Goal: Navigation & Orientation: Find specific page/section

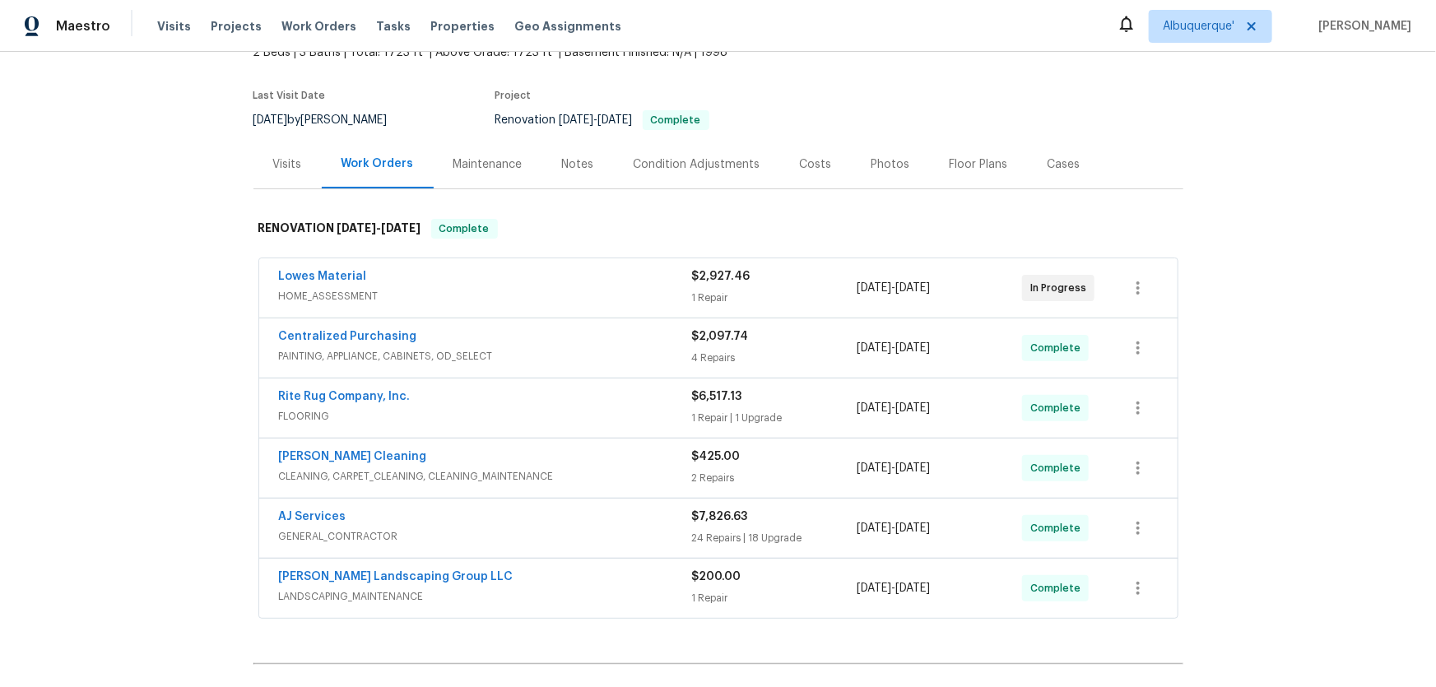
scroll to position [224, 0]
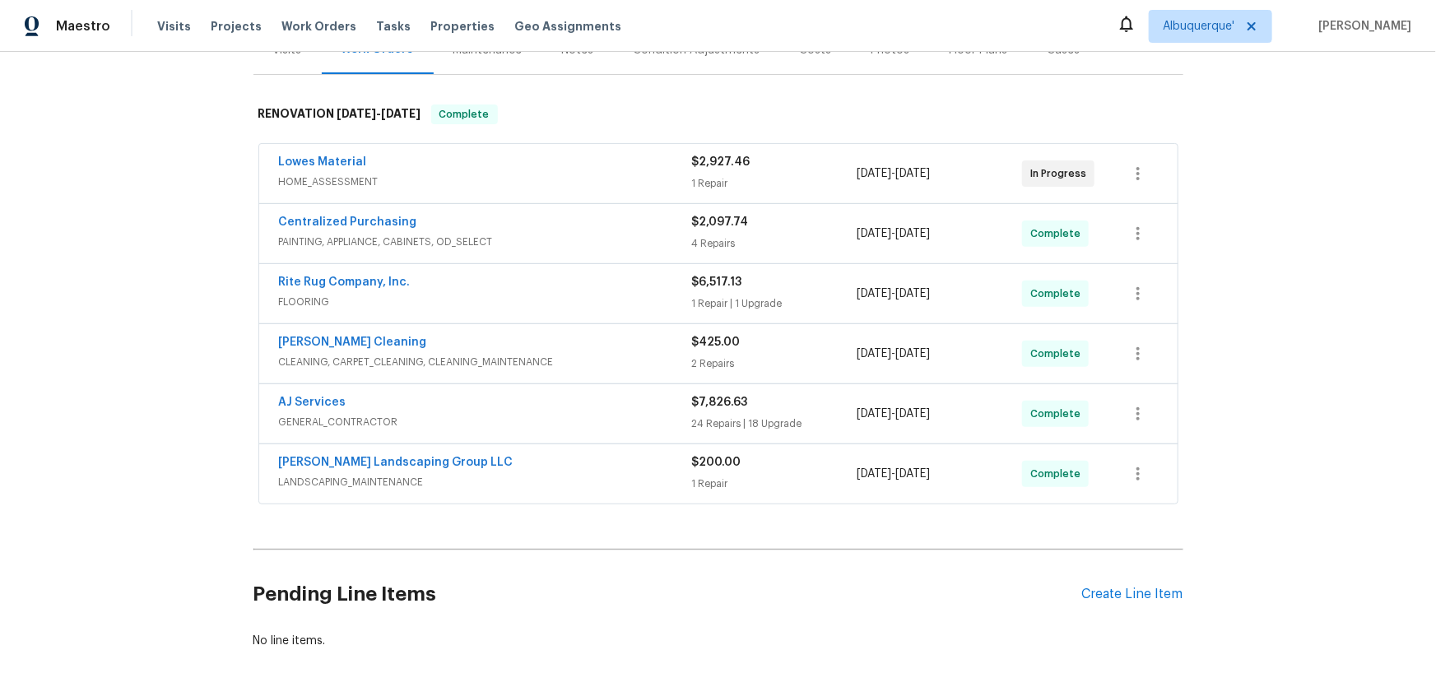
click at [137, 353] on div "Back to all projects 8710 Sawyer Brown Rd, Nashville, TN 37221 2 Beds | 3 Baths…" at bounding box center [718, 369] width 1436 height 635
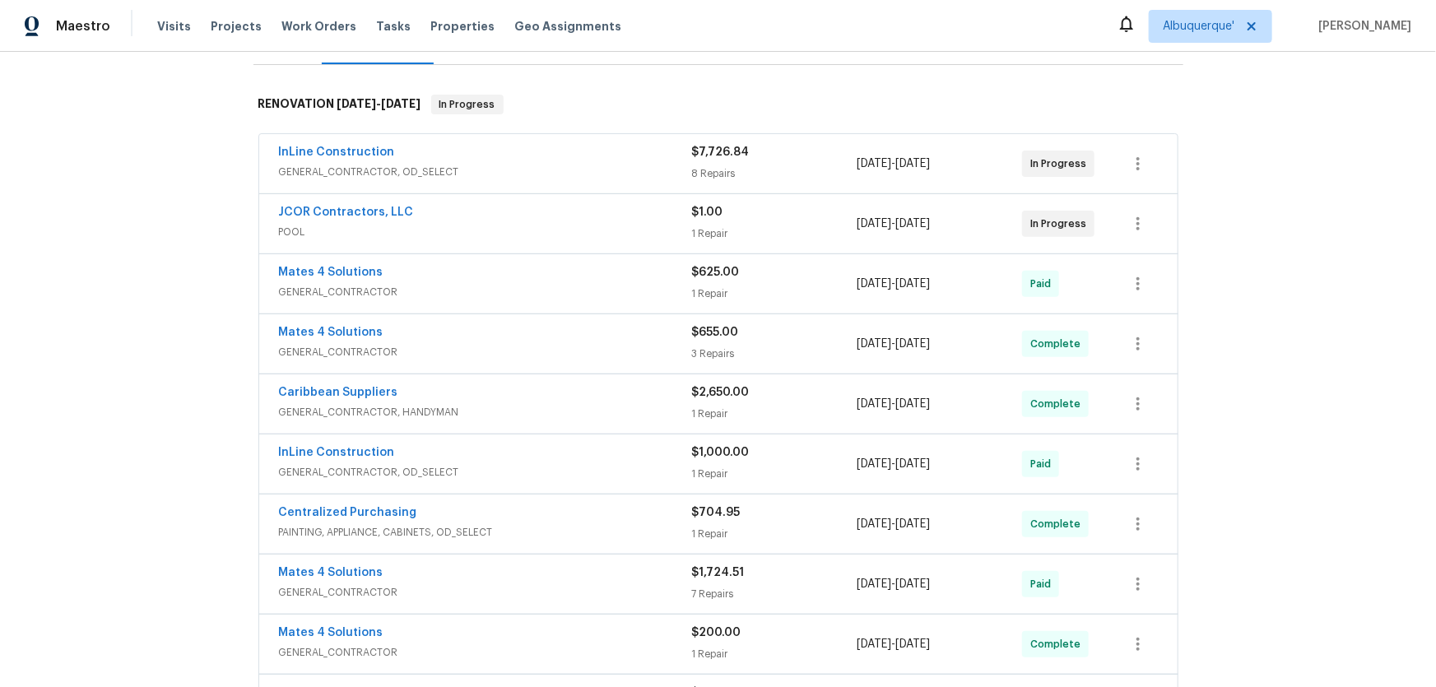
scroll to position [299, 0]
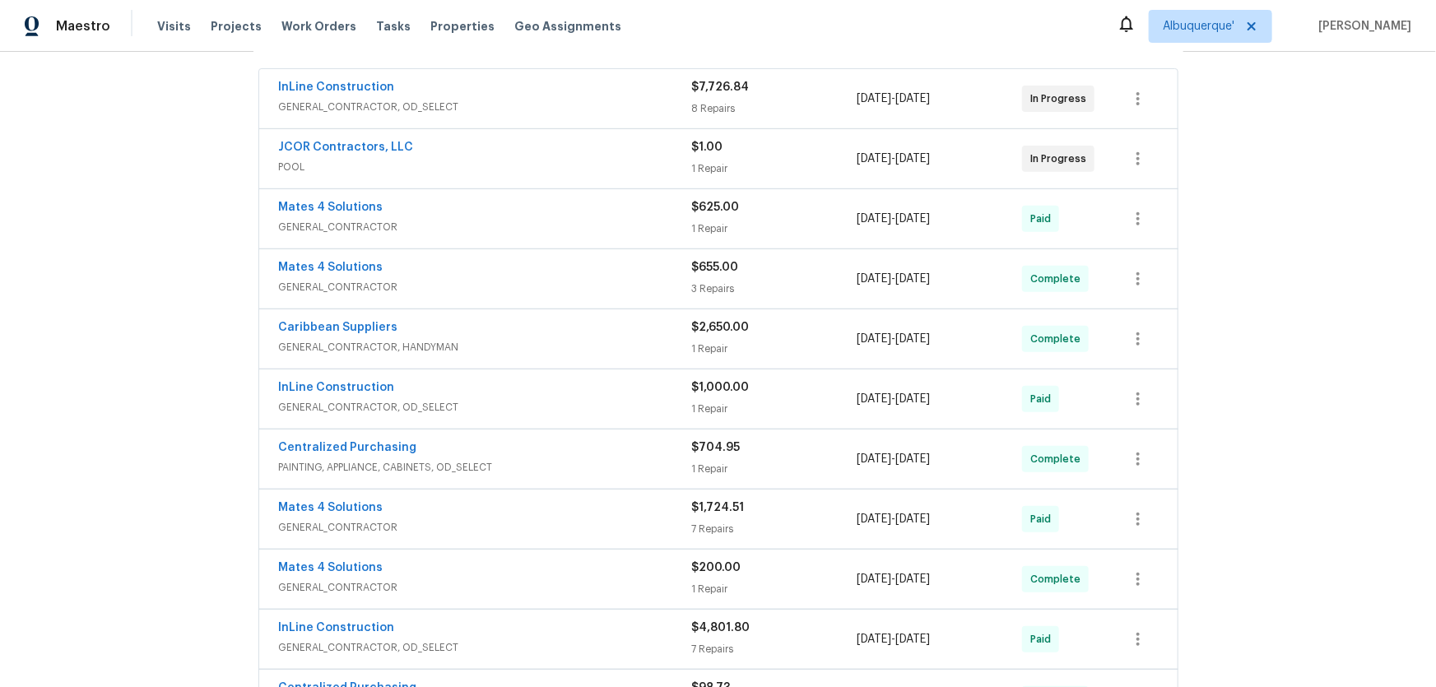
click at [151, 360] on div "Back to all projects 15431 105th Dr N, Jupiter, FL 33478 4 Beds | 3 Baths | Tot…" at bounding box center [718, 369] width 1436 height 635
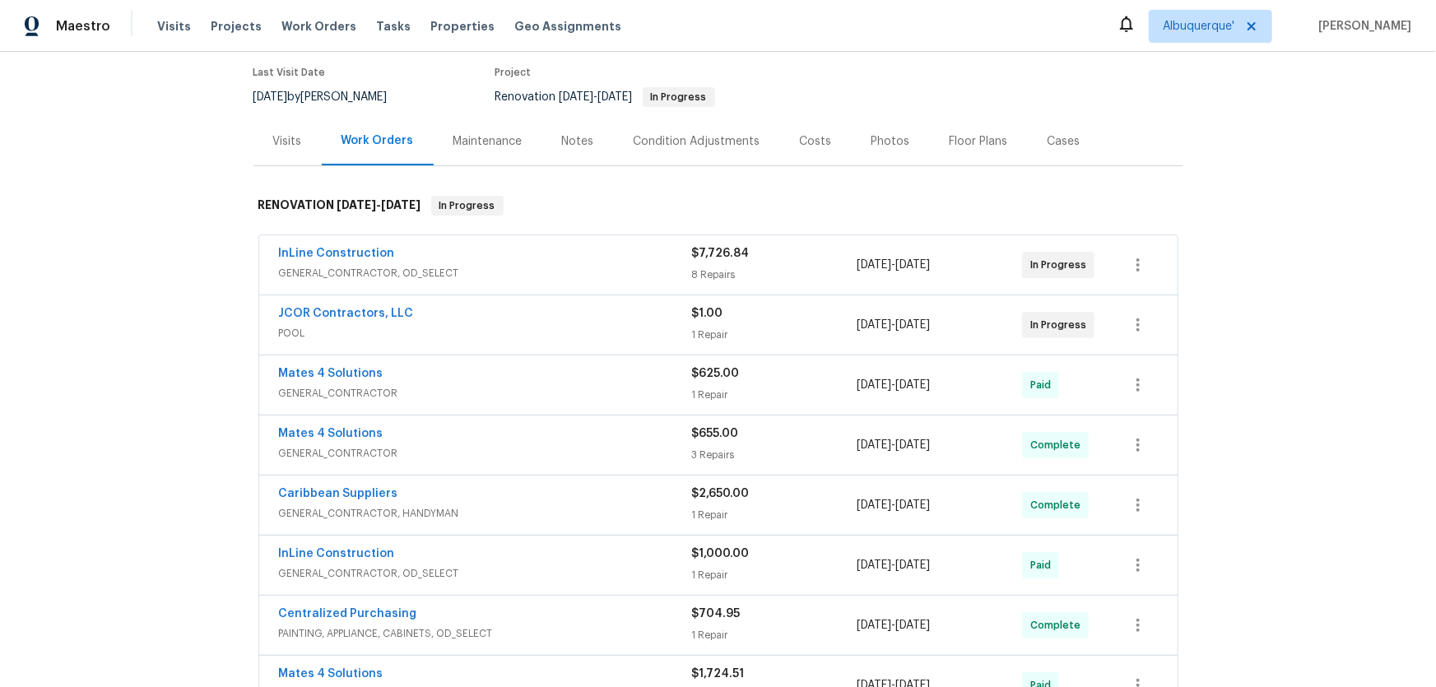
scroll to position [0, 0]
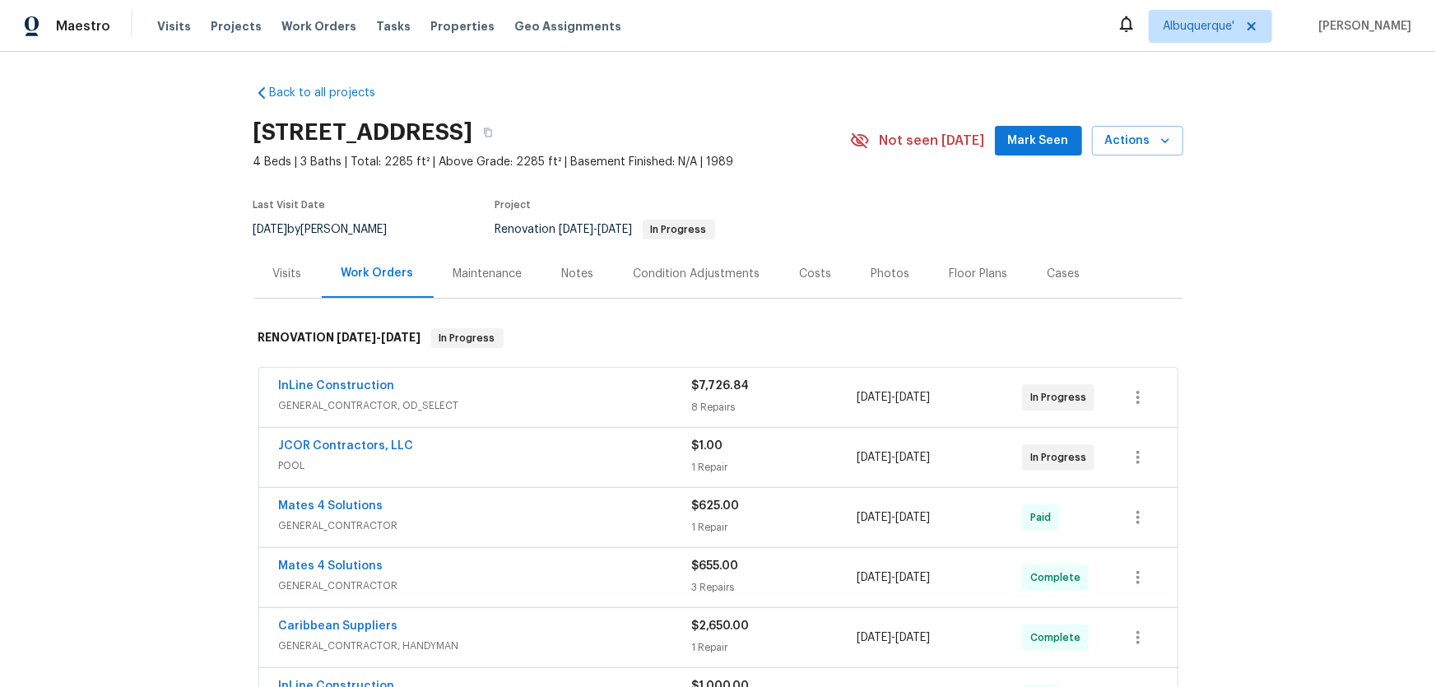
click at [171, 411] on div "Back to all projects 15431 105th Dr N, Jupiter, FL 33478 4 Beds | 3 Baths | Tot…" at bounding box center [718, 369] width 1436 height 635
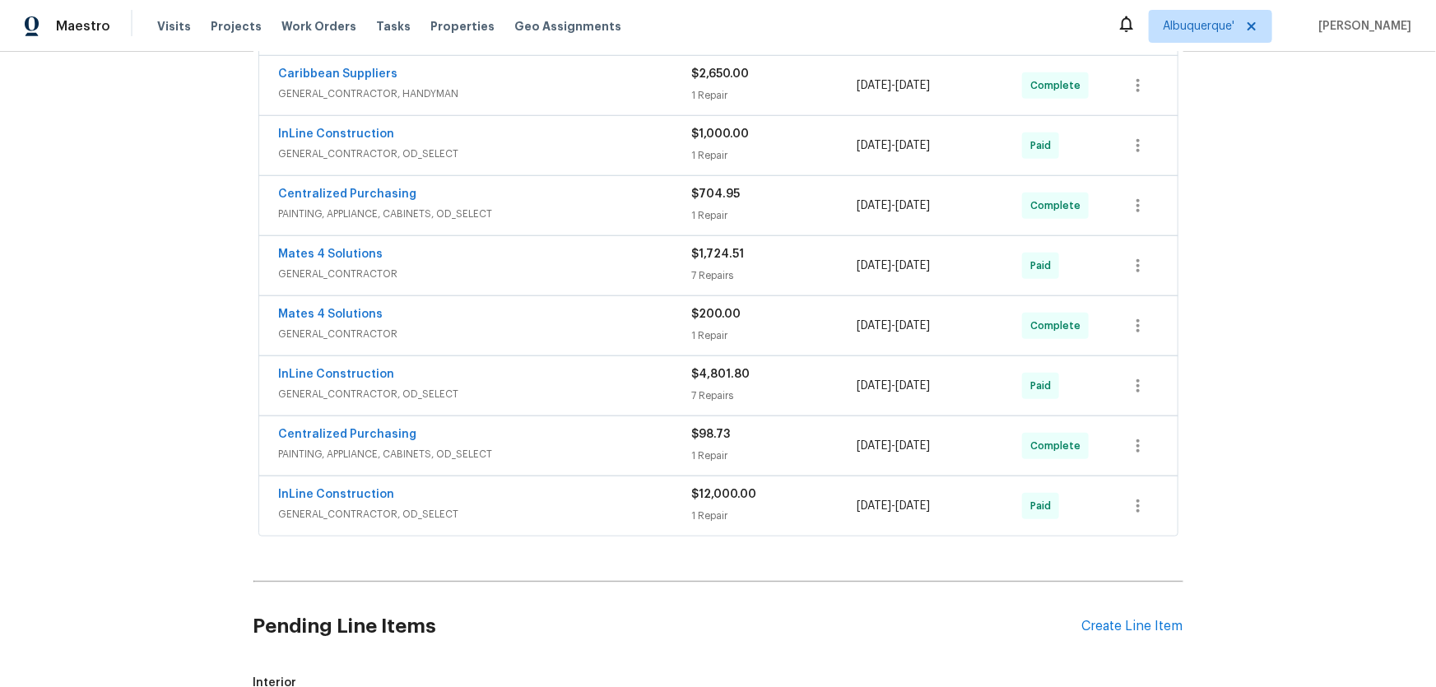
scroll to position [531, 0]
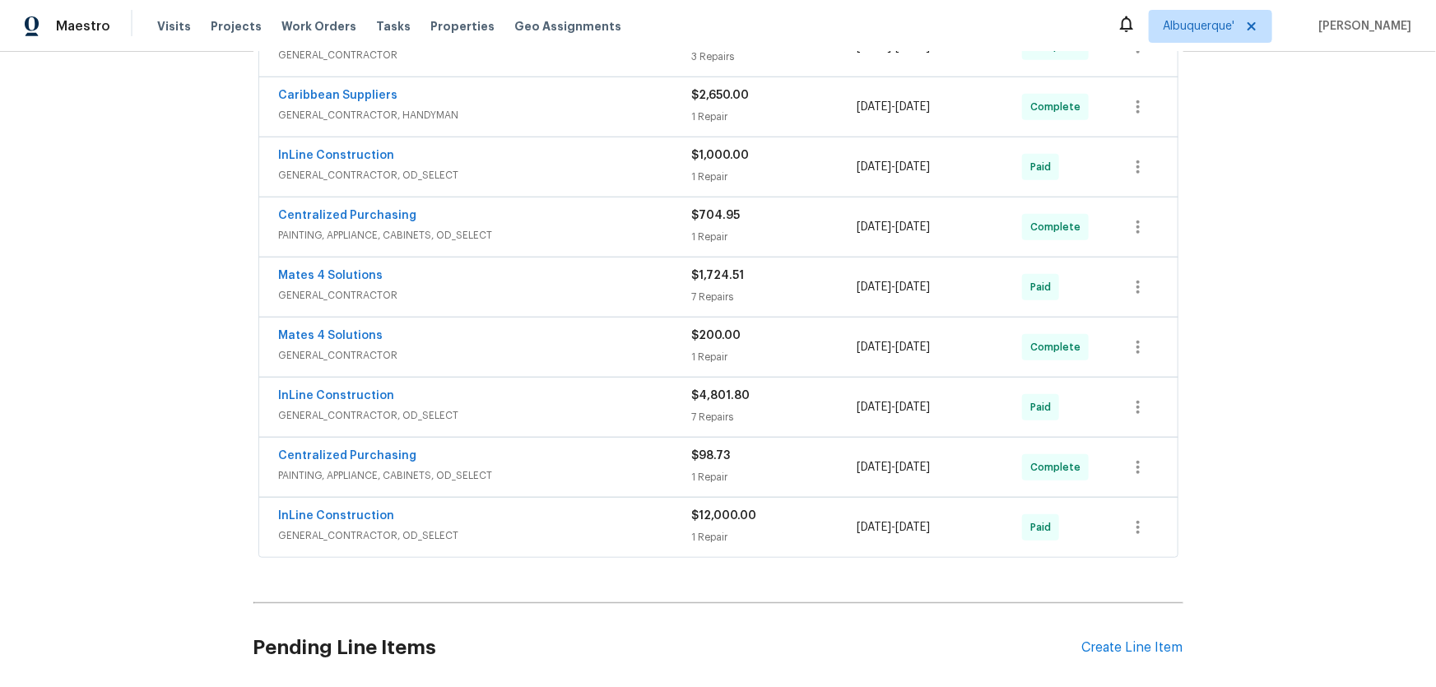
click at [161, 341] on div "Back to all projects 15431 105th Dr N, Jupiter, FL 33478 4 Beds | 3 Baths | Tot…" at bounding box center [718, 369] width 1436 height 635
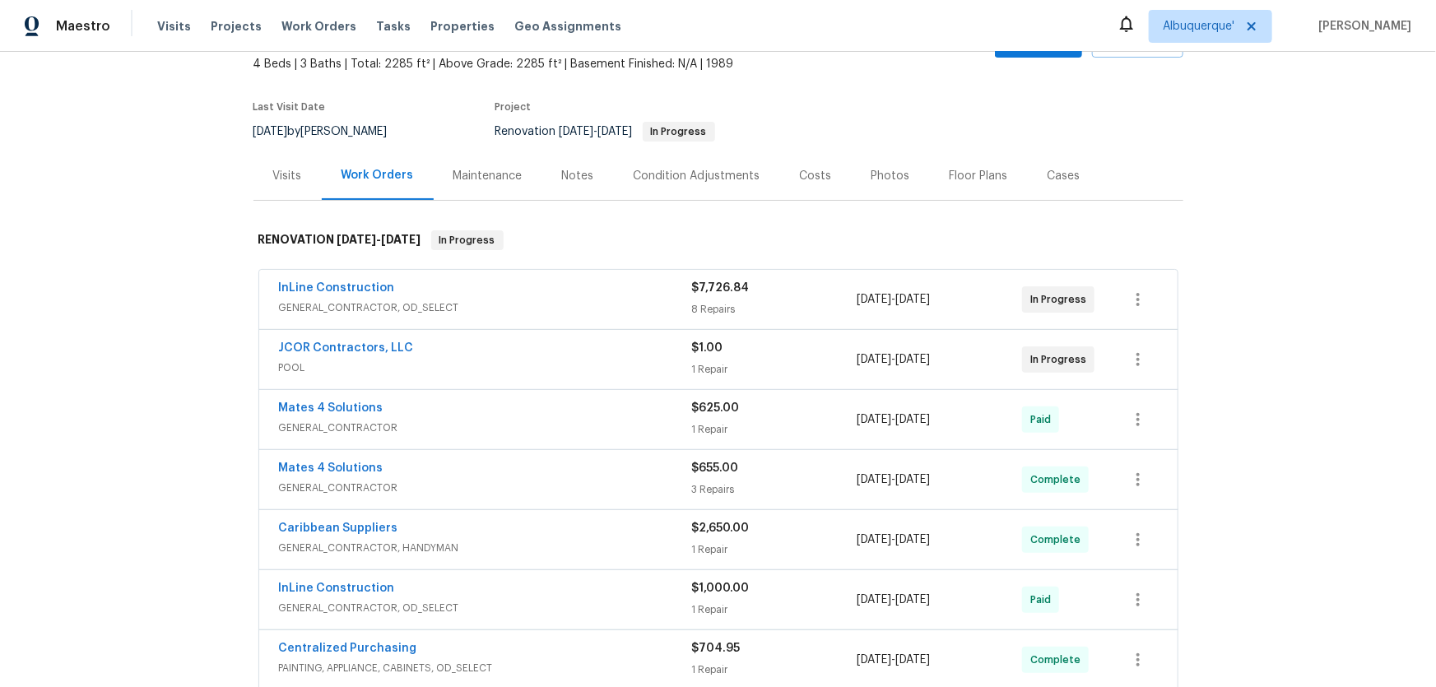
scroll to position [7, 0]
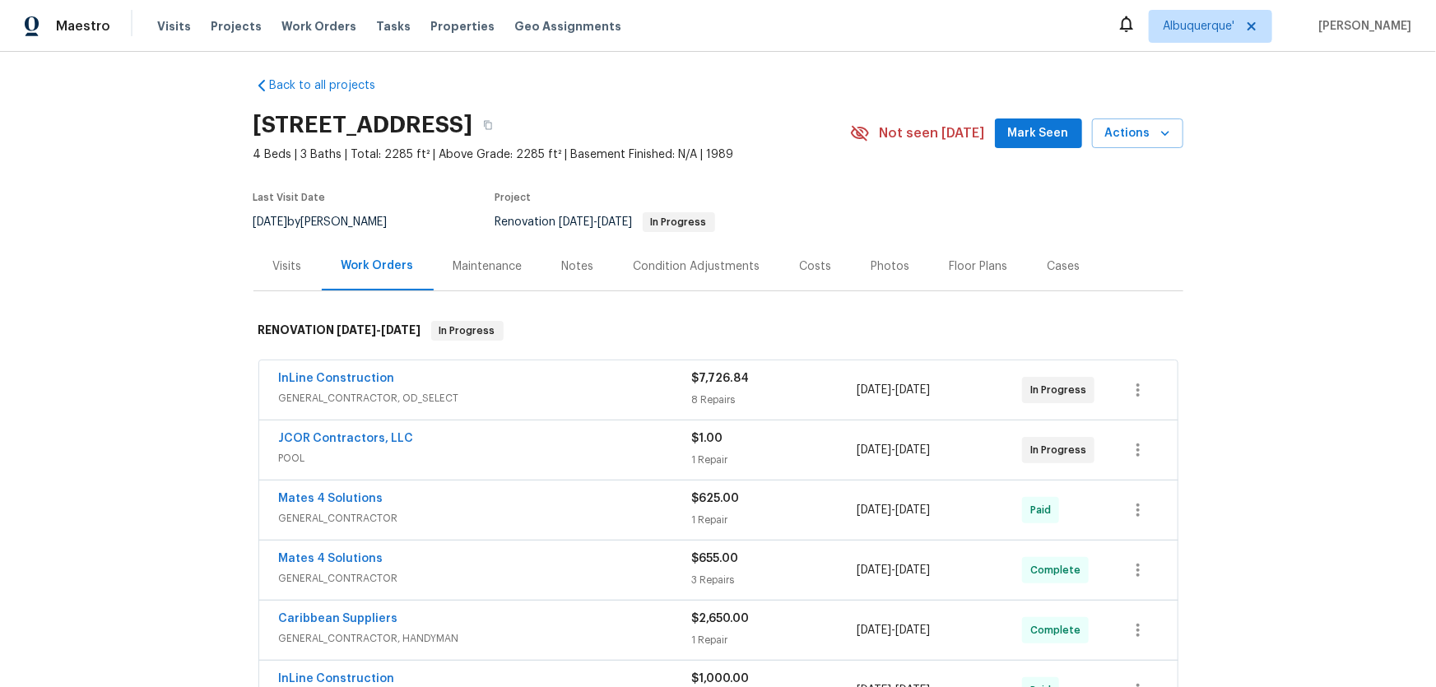
click at [151, 452] on div "Back to all projects 15431 105th Dr N, Jupiter, FL 33478 4 Beds | 3 Baths | Tot…" at bounding box center [718, 369] width 1436 height 635
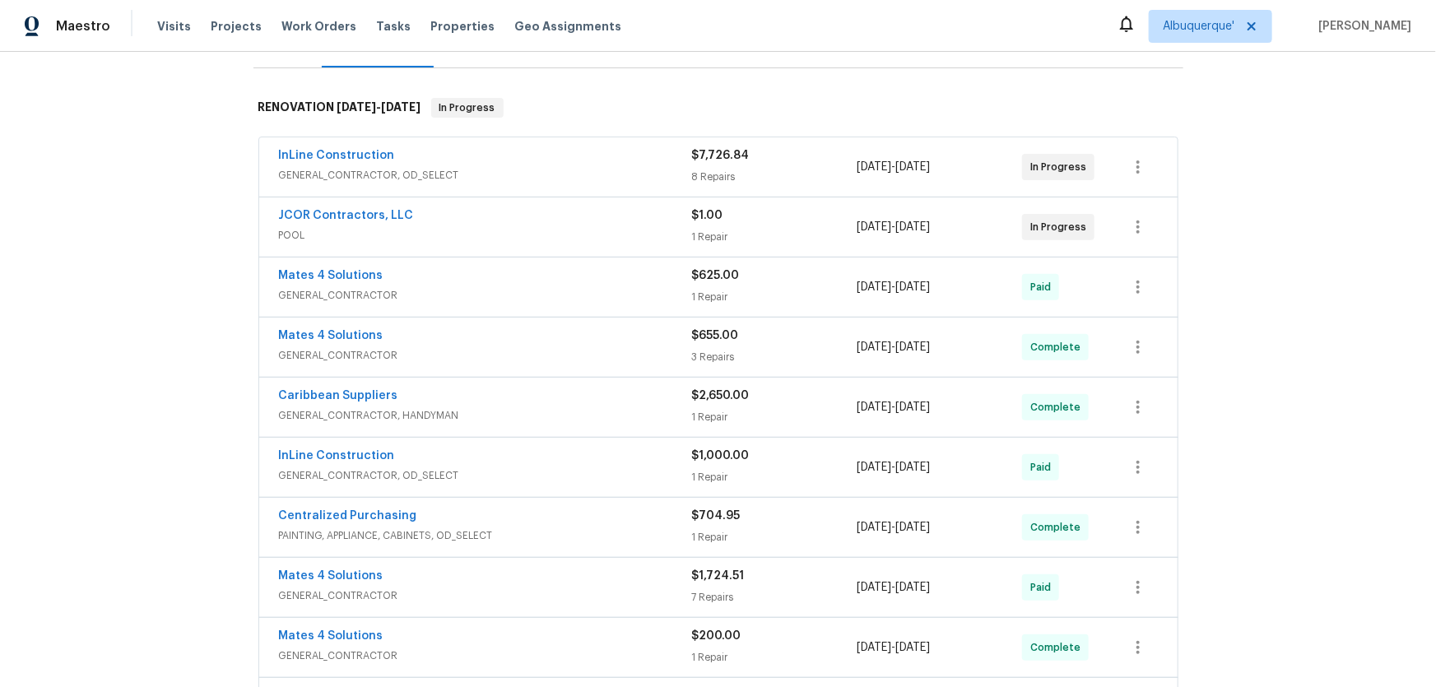
scroll to position [381, 0]
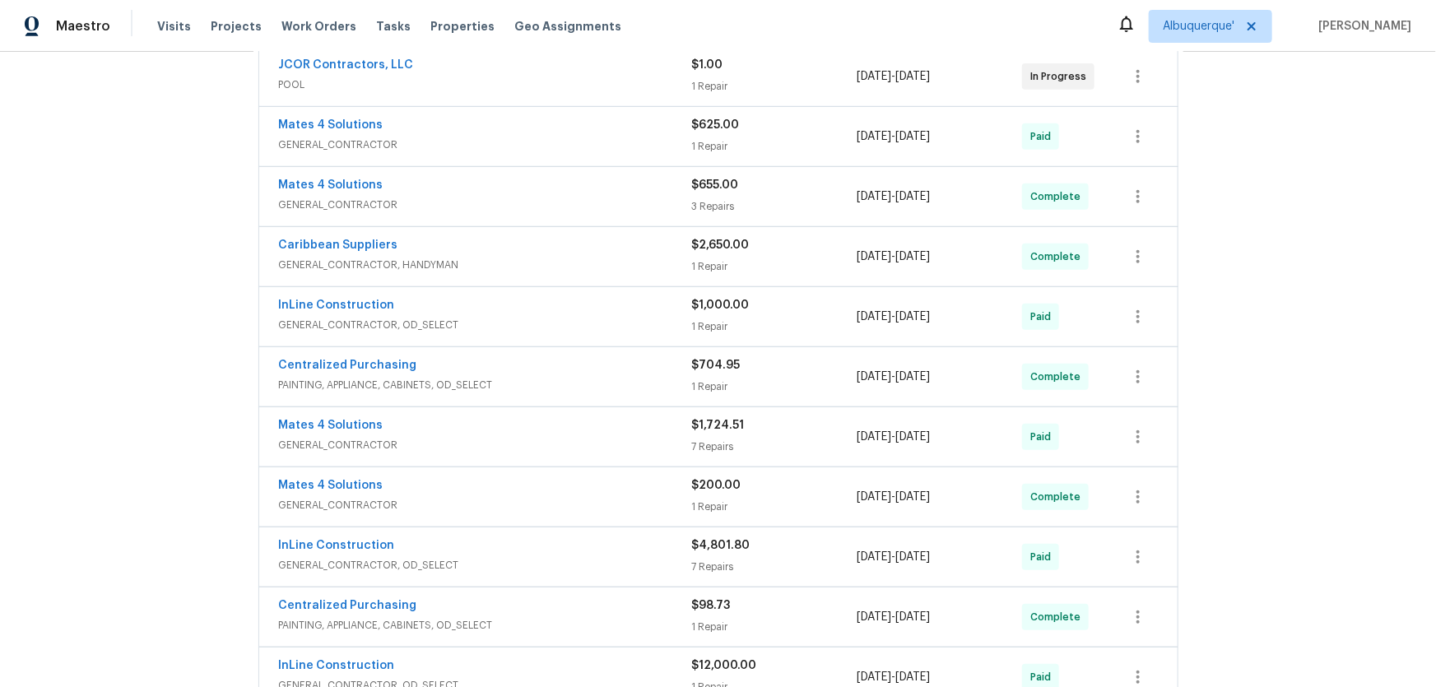
click at [182, 417] on div "Back to all projects 15431 105th Dr N, Jupiter, FL 33478 4 Beds | 3 Baths | Tot…" at bounding box center [718, 369] width 1436 height 635
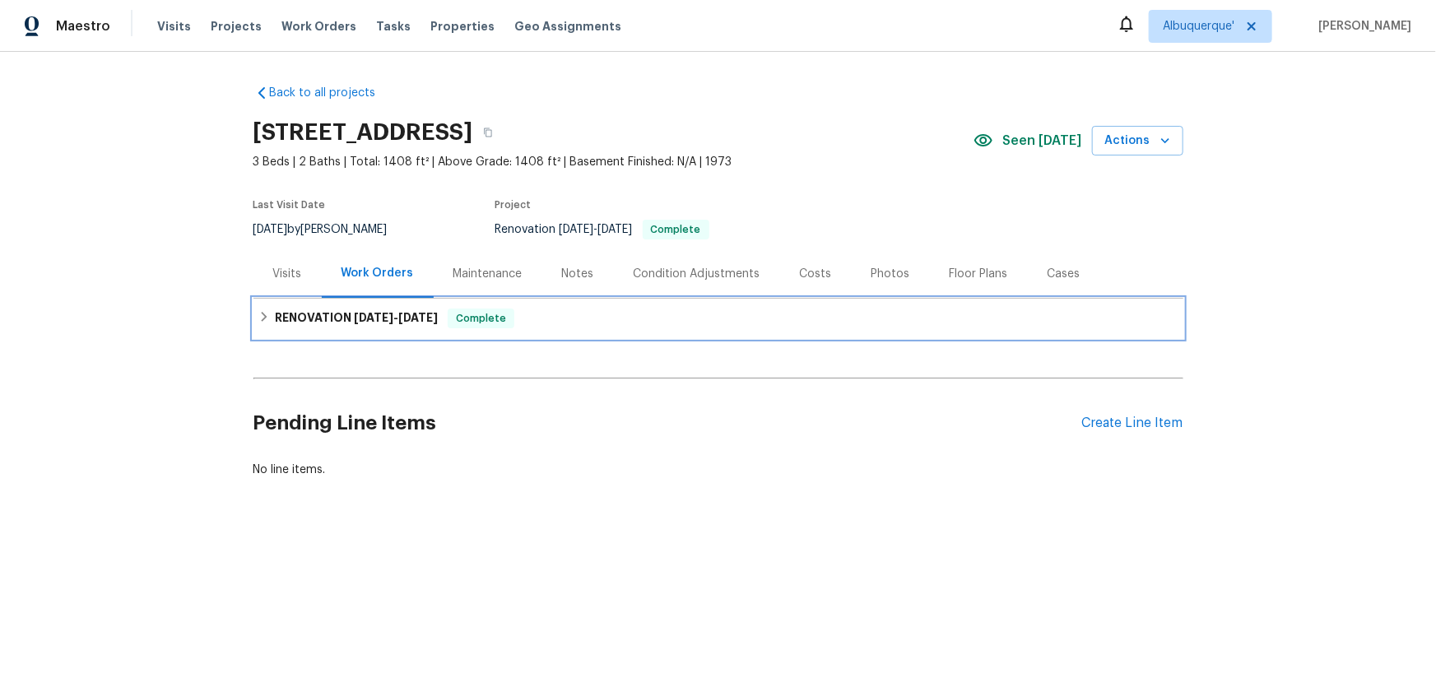
click at [309, 309] on h6 "RENOVATION 7/29/25 - 8/12/25" at bounding box center [356, 319] width 163 height 20
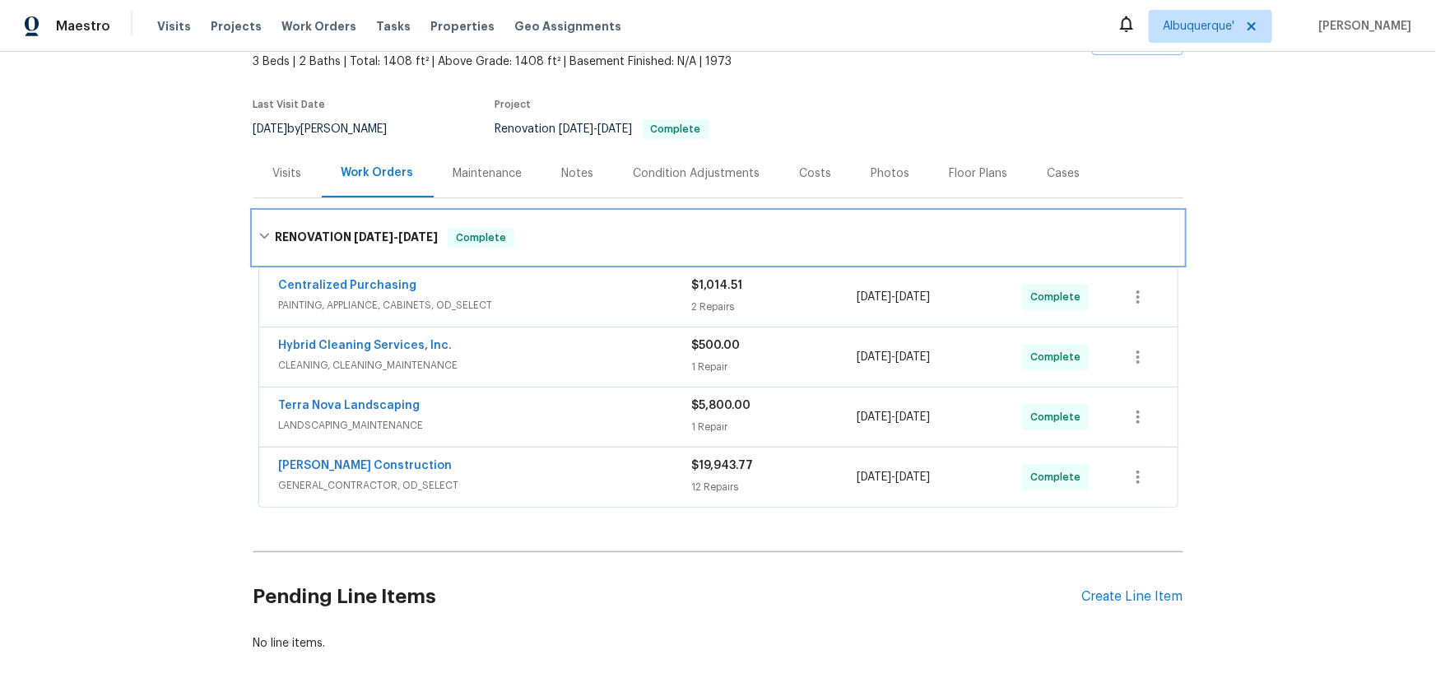
scroll to position [141, 0]
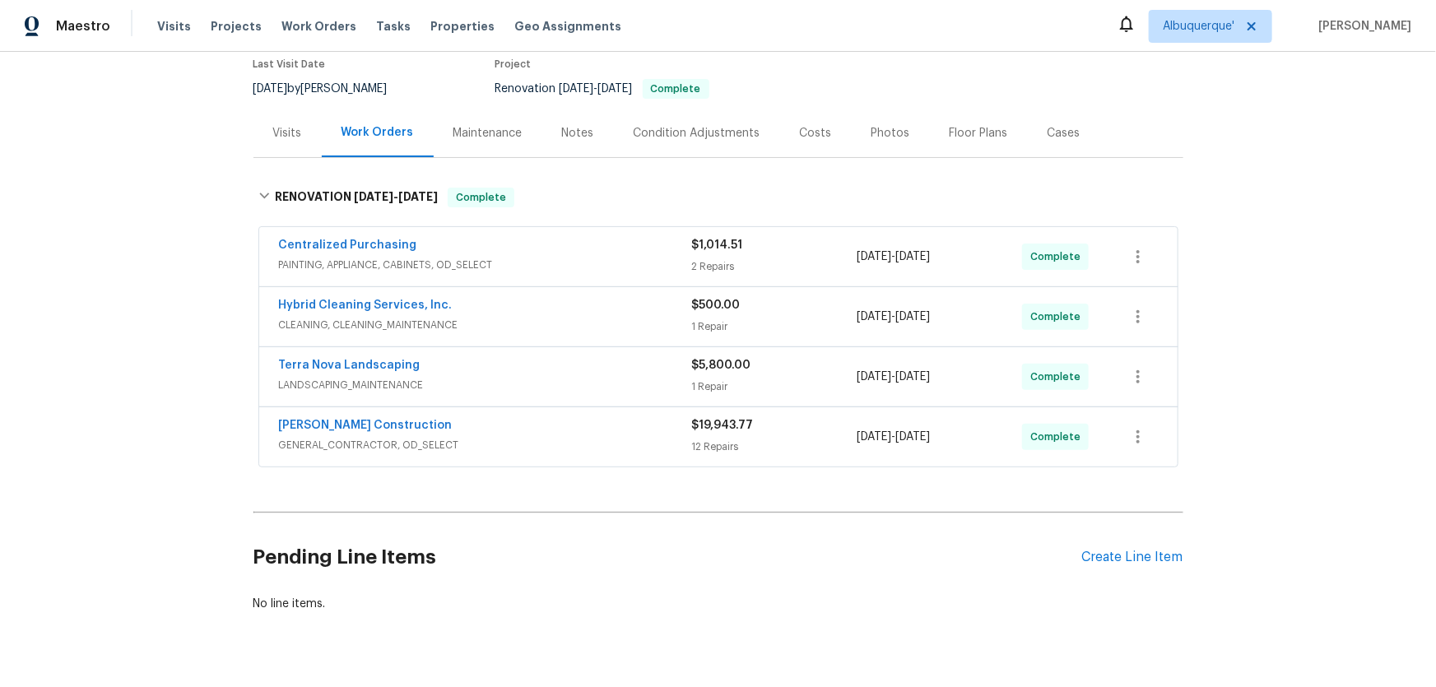
click at [206, 315] on div "Back to all projects 24932 Tree Ave, Mission Viejo, CA 92691 3 Beds | 2 Baths |…" at bounding box center [718, 369] width 1436 height 635
drag, startPoint x: 159, startPoint y: 313, endPoint x: 157, endPoint y: 343, distance: 29.7
click at [156, 314] on div "Back to all projects 24932 Tree Ave, Mission Viejo, CA 92691 3 Beds | 2 Baths |…" at bounding box center [718, 369] width 1436 height 635
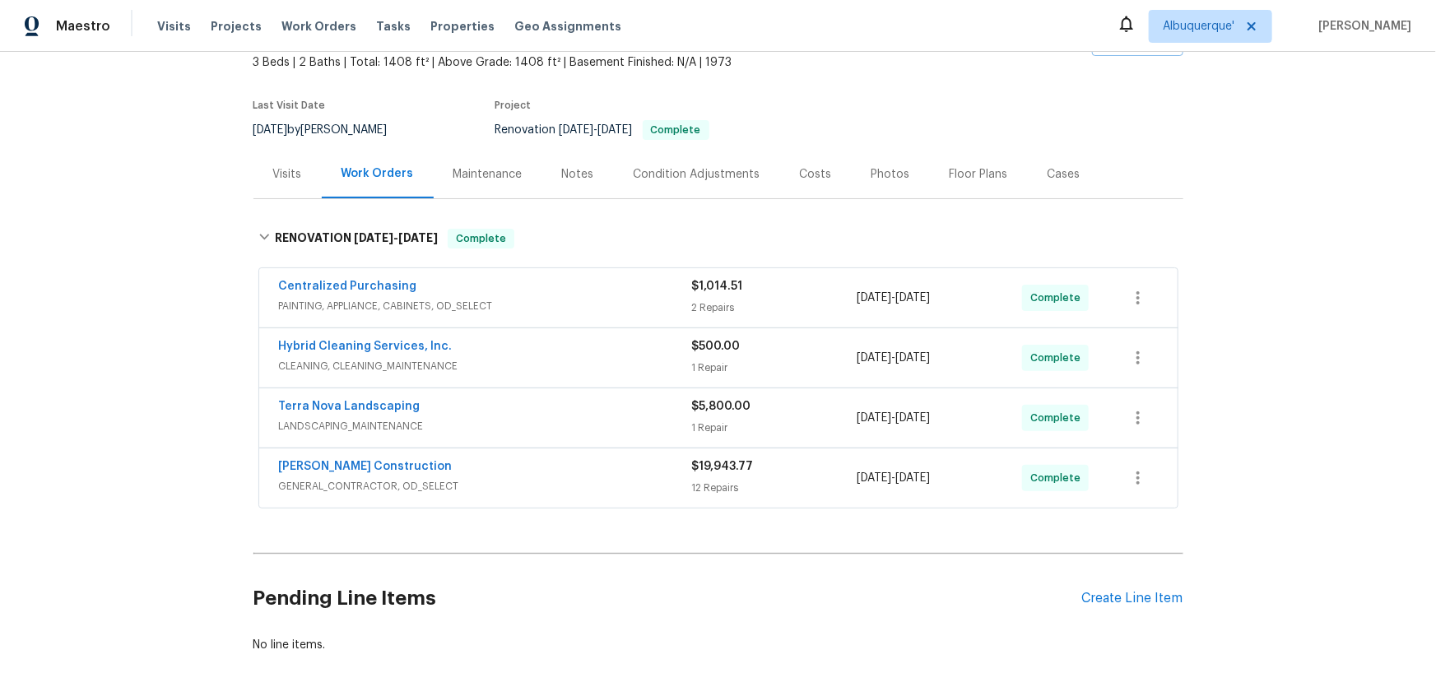
scroll to position [66, 0]
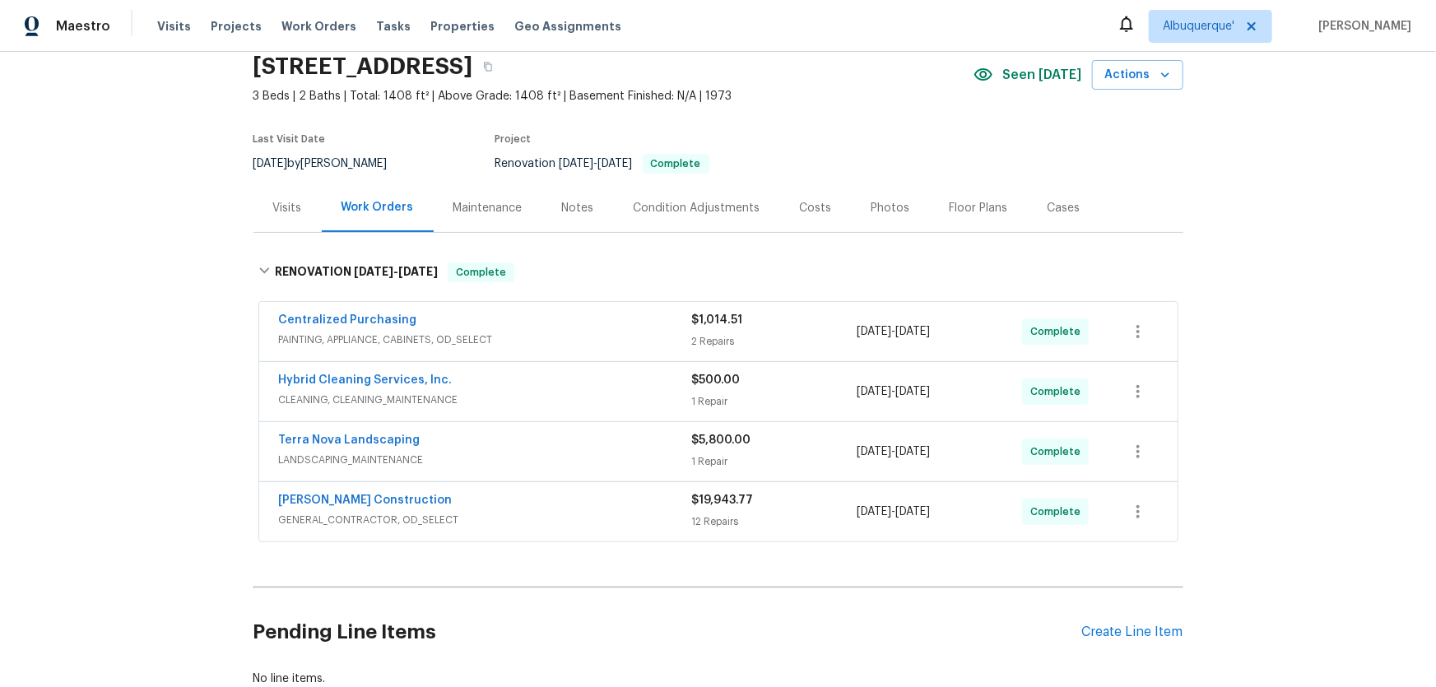
click at [274, 206] on div "Visits" at bounding box center [287, 208] width 29 height 16
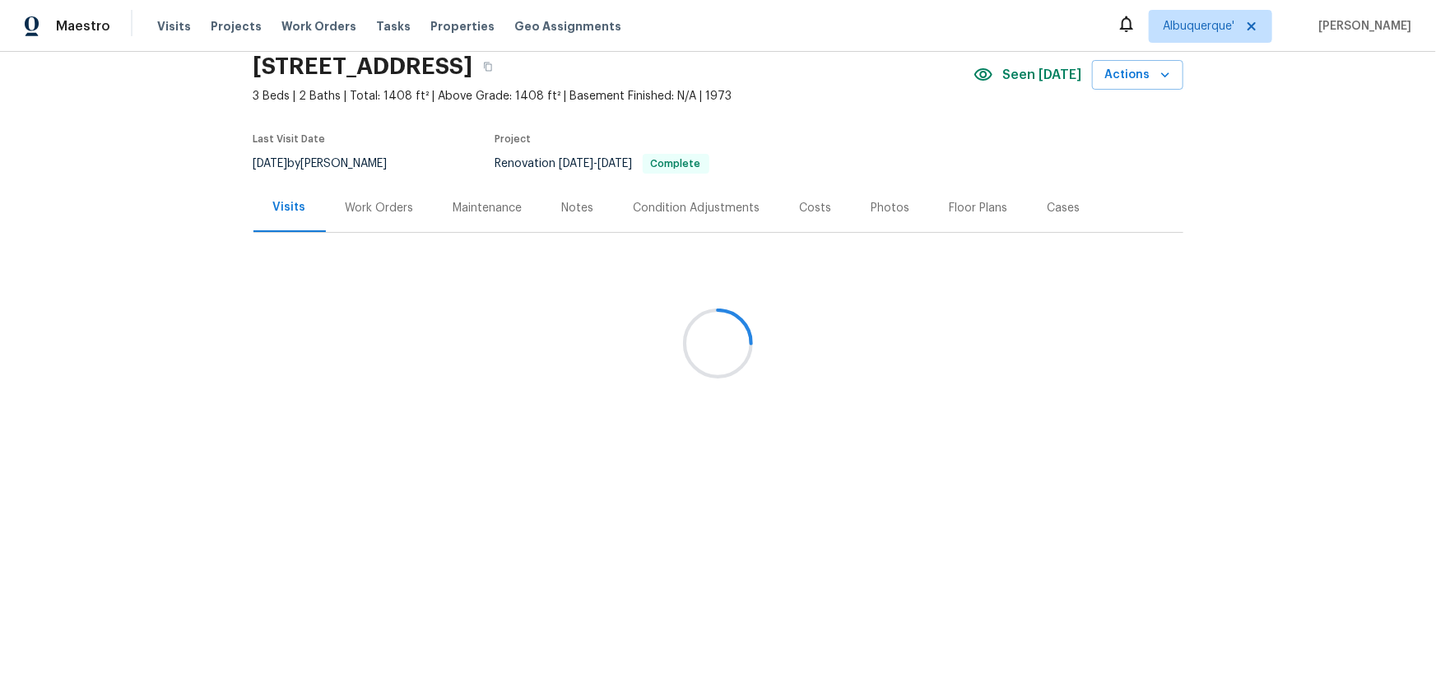
scroll to position [41, 0]
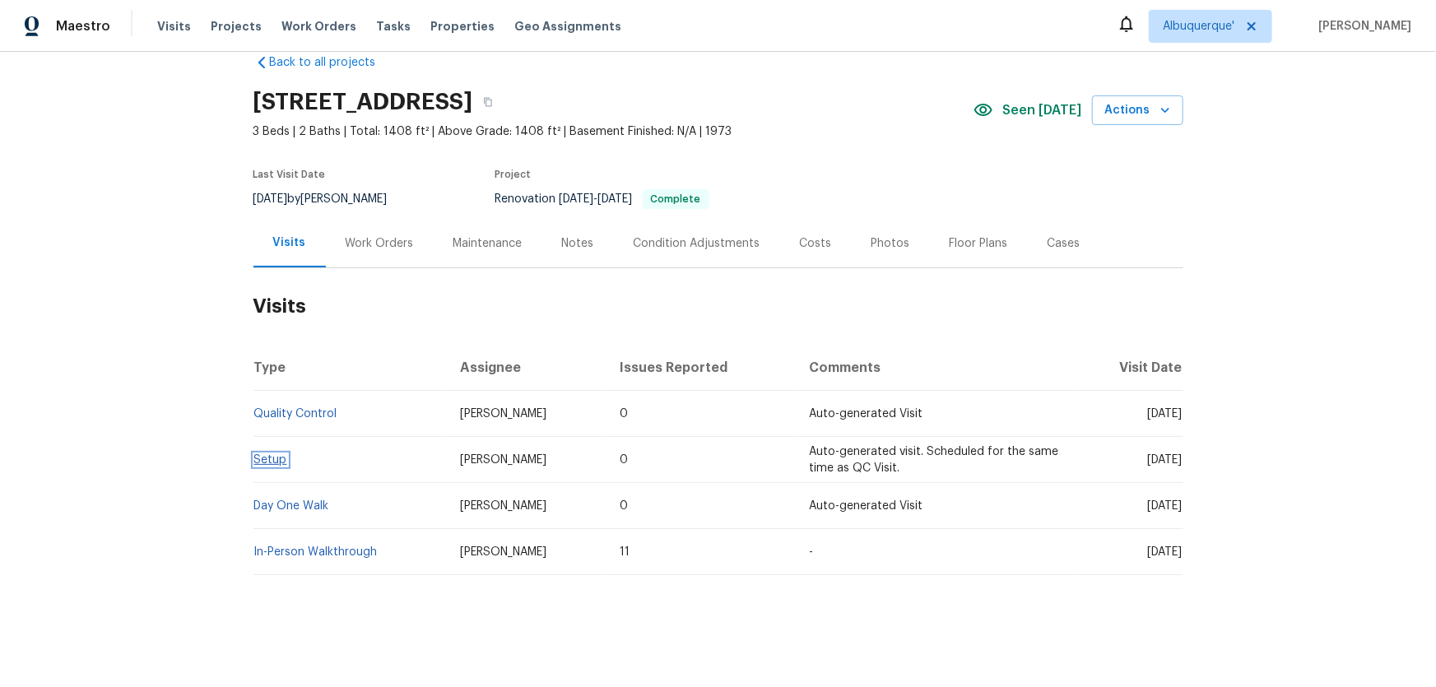
click at [262, 454] on link "Setup" at bounding box center [270, 460] width 33 height 12
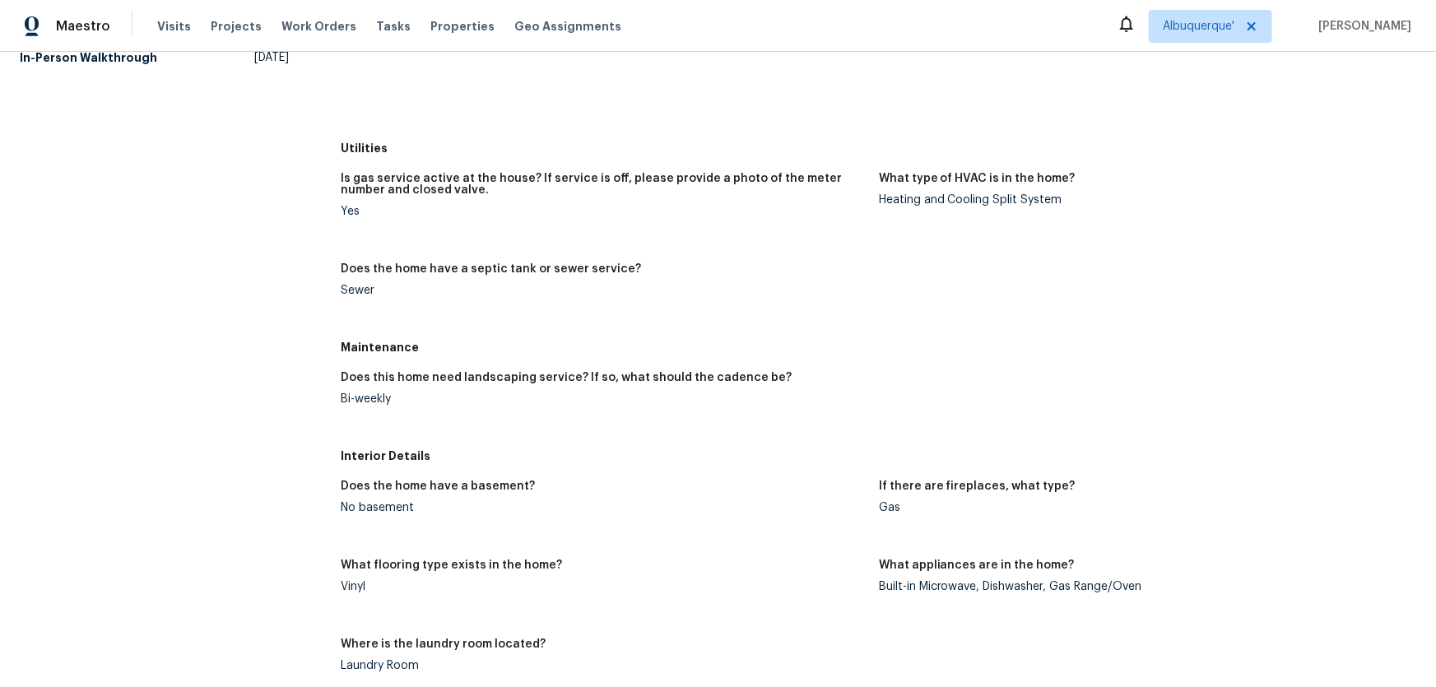
scroll to position [299, 0]
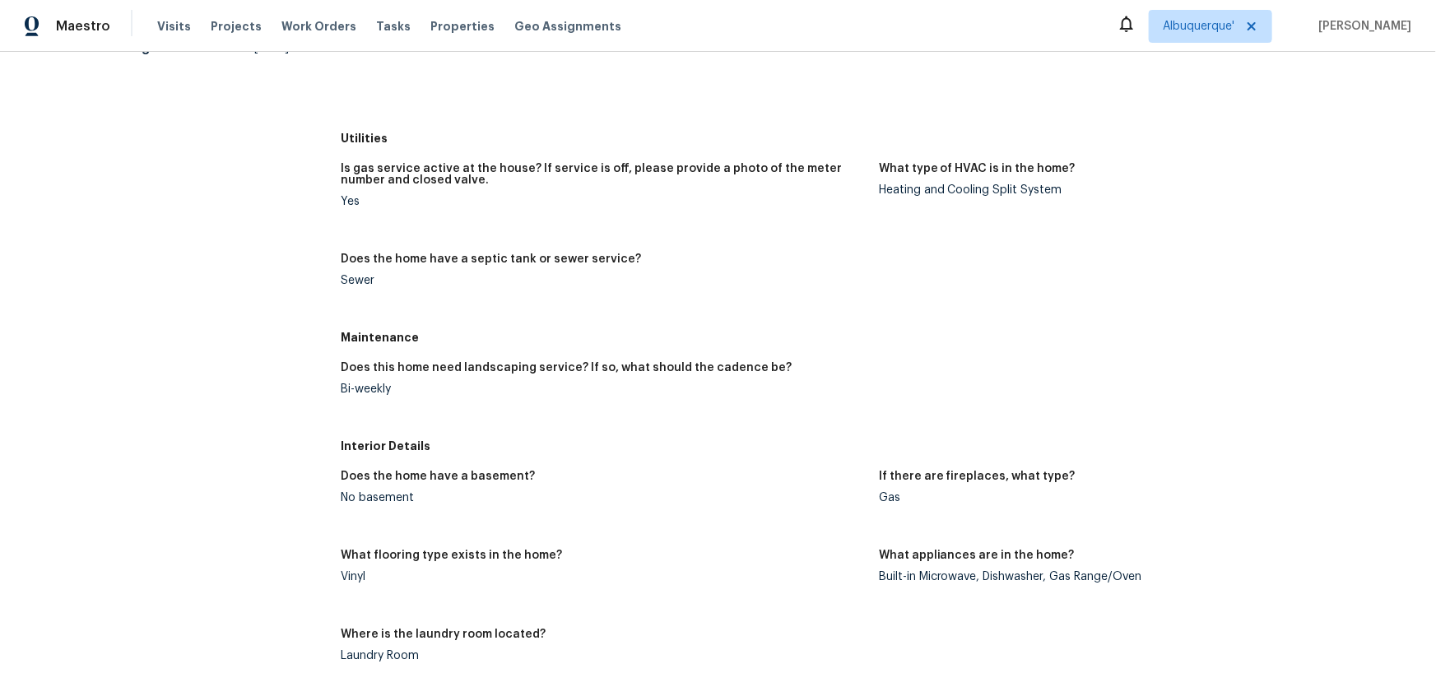
drag, startPoint x: 369, startPoint y: 391, endPoint x: 258, endPoint y: 392, distance: 111.1
click at [279, 392] on div "All visits 24932 Tree Ave Mission Viejo, CA 92691 Home details Other Visits Qua…" at bounding box center [718, 688] width 1396 height 1805
click at [255, 396] on div "All visits 24932 Tree Ave Mission Viejo, CA 92691 Home details Other Visits Qua…" at bounding box center [154, 688] width 269 height 1805
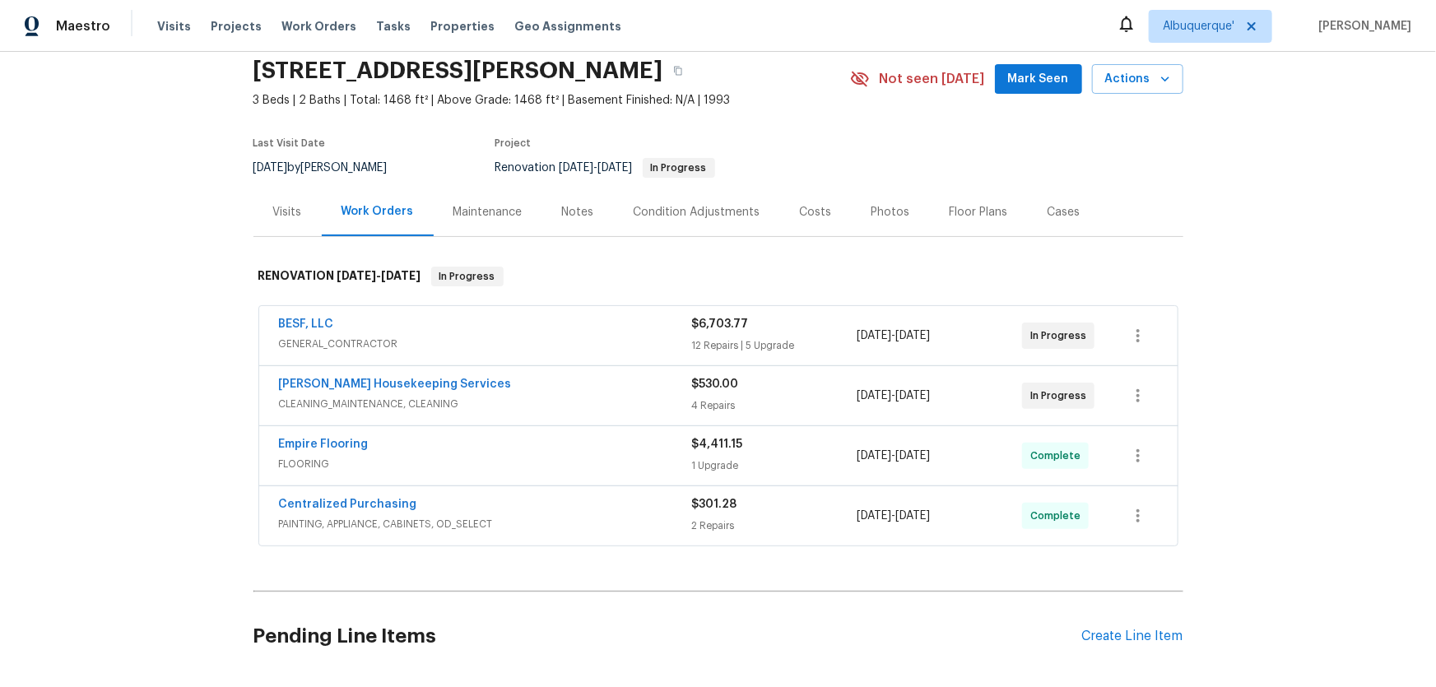
scroll to position [149, 0]
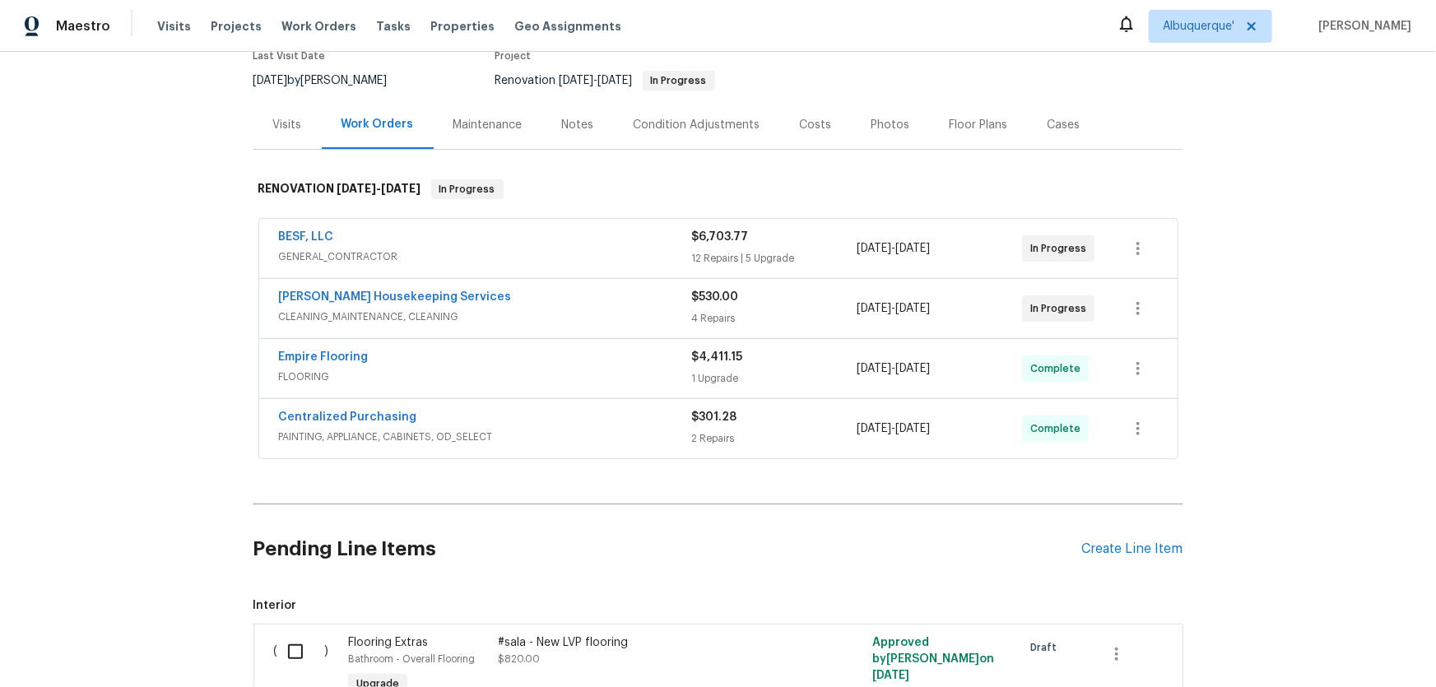
click at [193, 377] on div "Back to all projects 1003 Joe Morse Dr, Copperas Cove, TX 76522 3 Beds | 2 Bath…" at bounding box center [718, 369] width 1436 height 635
click at [121, 398] on div "Back to all projects 1003 Joe Morse Dr, Copperas Cove, TX 76522 3 Beds | 2 Bath…" at bounding box center [718, 369] width 1436 height 635
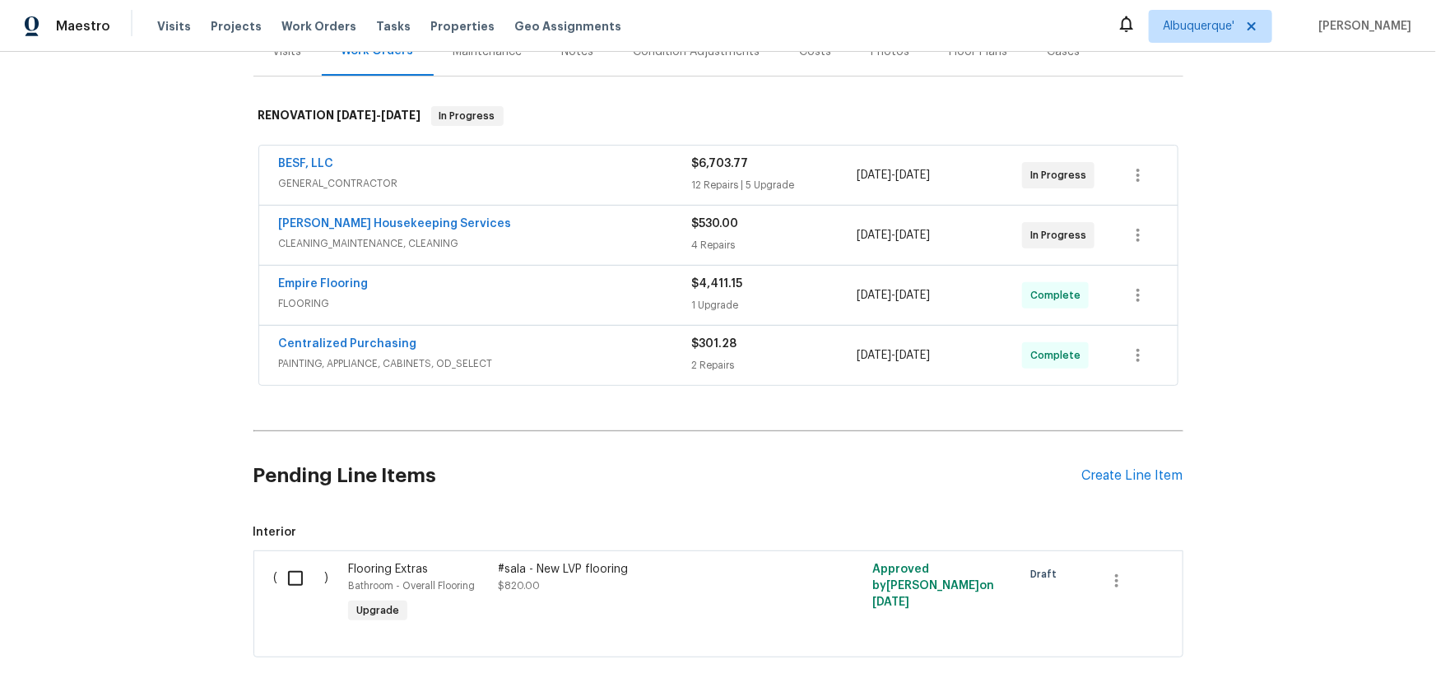
scroll to position [313, 0]
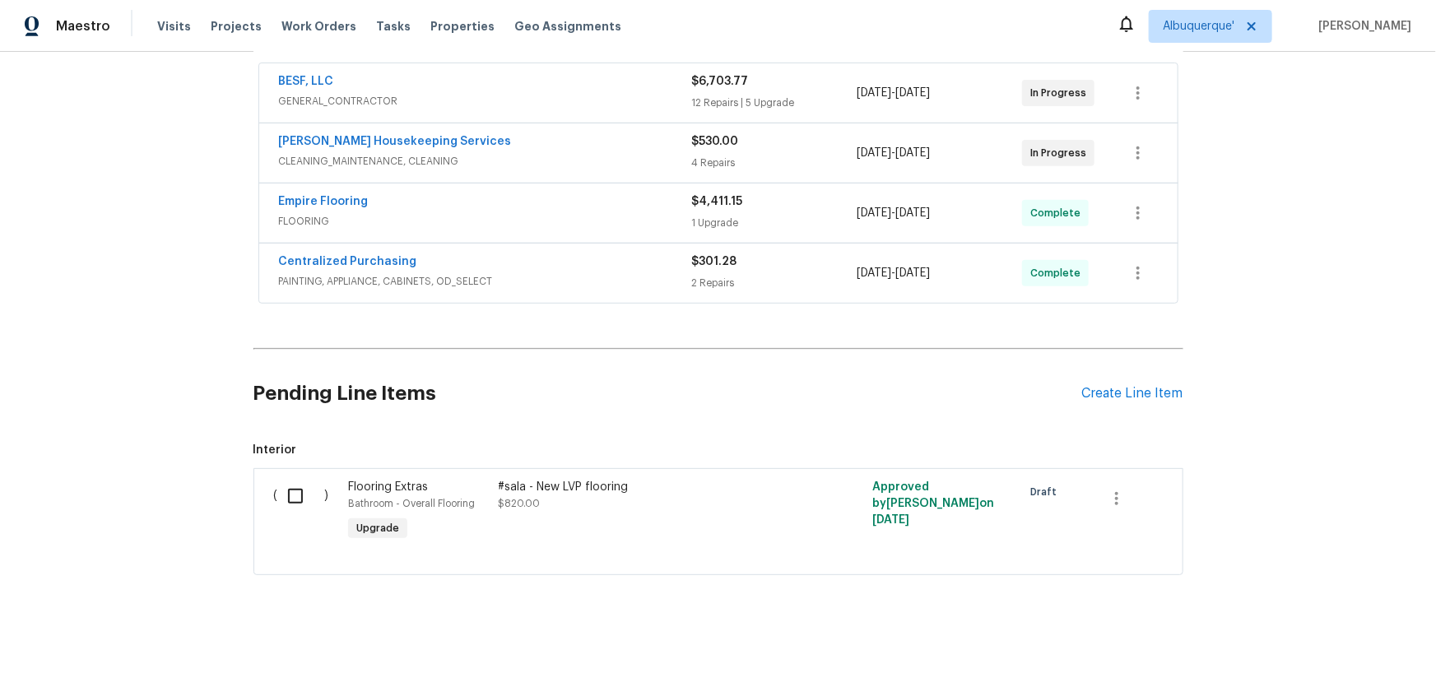
click at [129, 386] on div "Back to all projects 1003 Joe Morse Dr, Copperas Cove, TX 76522 3 Beds | 2 Bath…" at bounding box center [718, 369] width 1436 height 635
click at [205, 436] on div "Back to all projects 1003 Joe Morse Dr, Copperas Cove, TX 76522 3 Beds | 2 Bath…" at bounding box center [718, 369] width 1436 height 635
click at [161, 275] on div "Back to all projects 1003 Joe Morse Dr, Copperas Cove, TX 76522 3 Beds | 2 Bath…" at bounding box center [718, 369] width 1436 height 635
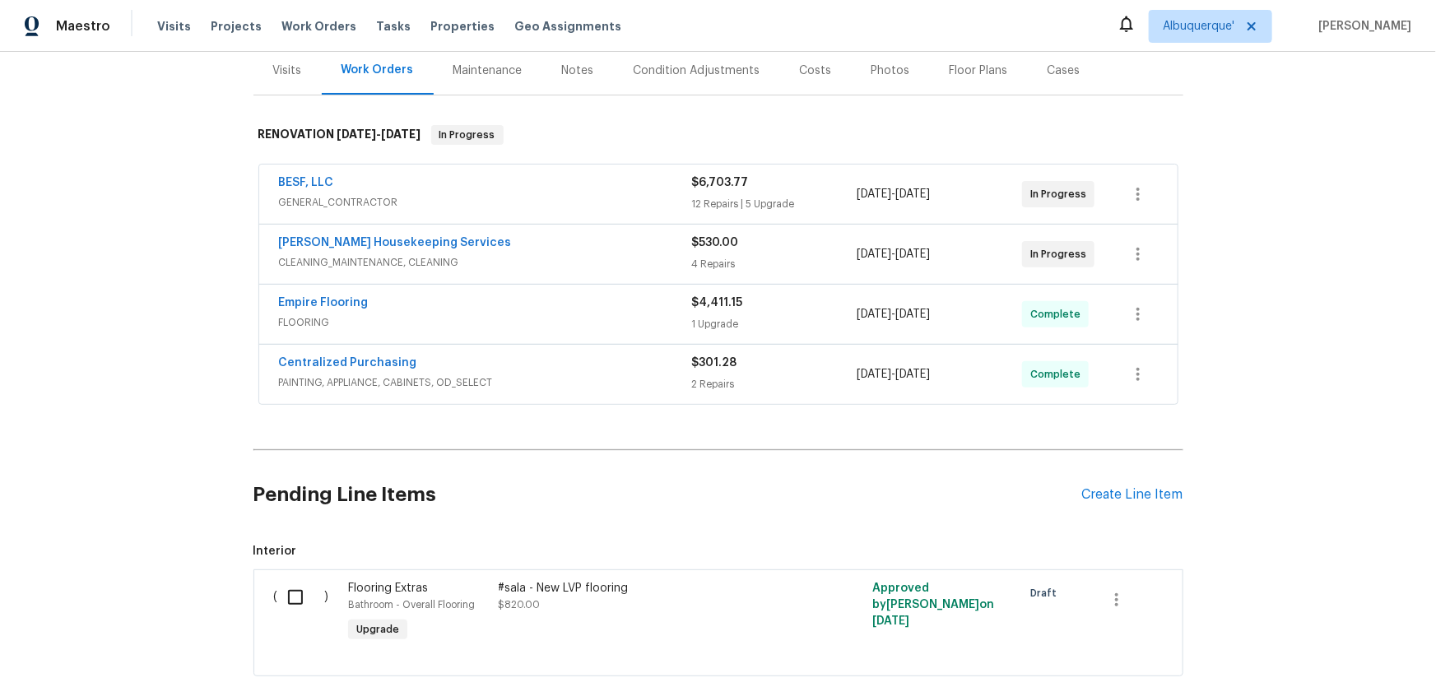
scroll to position [0, 0]
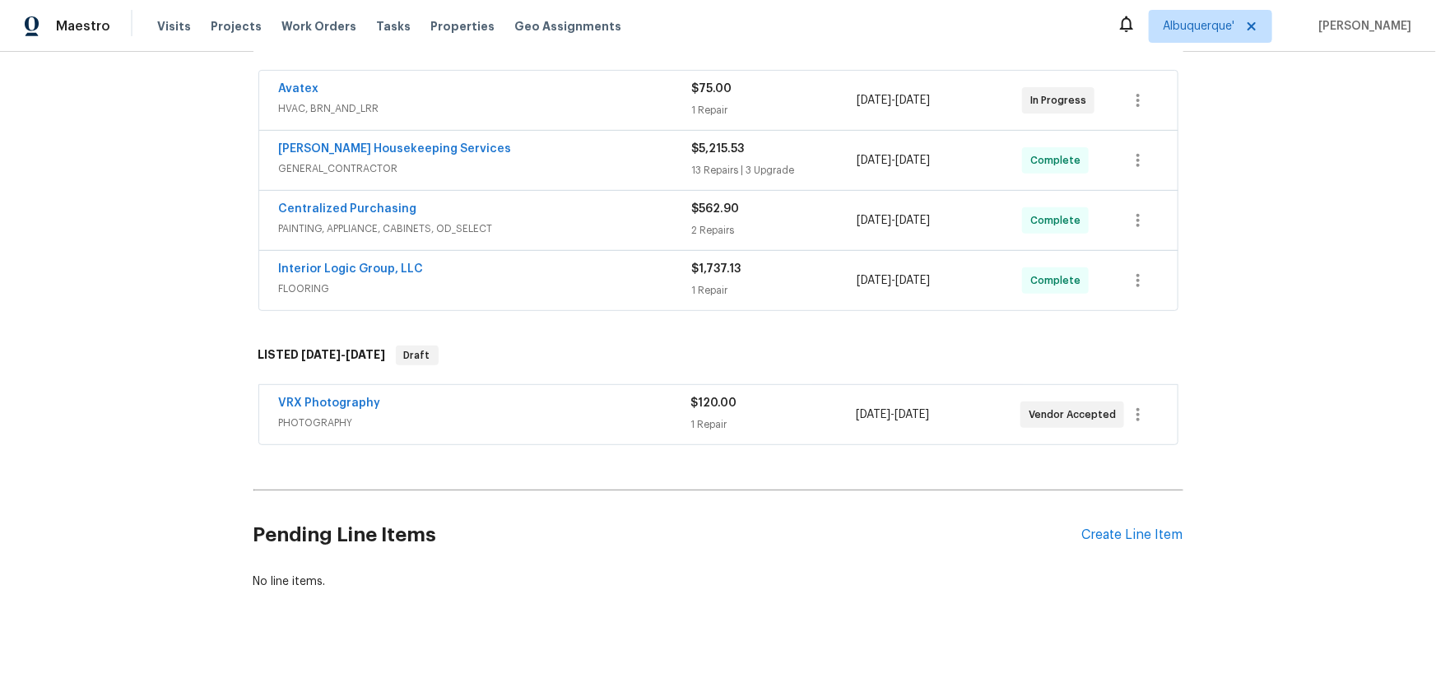
scroll to position [299, 0]
click at [212, 386] on div "Back to all projects [STREET_ADDRESS][PERSON_NAME] 3 Beds | 2 Baths | Total: 16…" at bounding box center [718, 369] width 1436 height 635
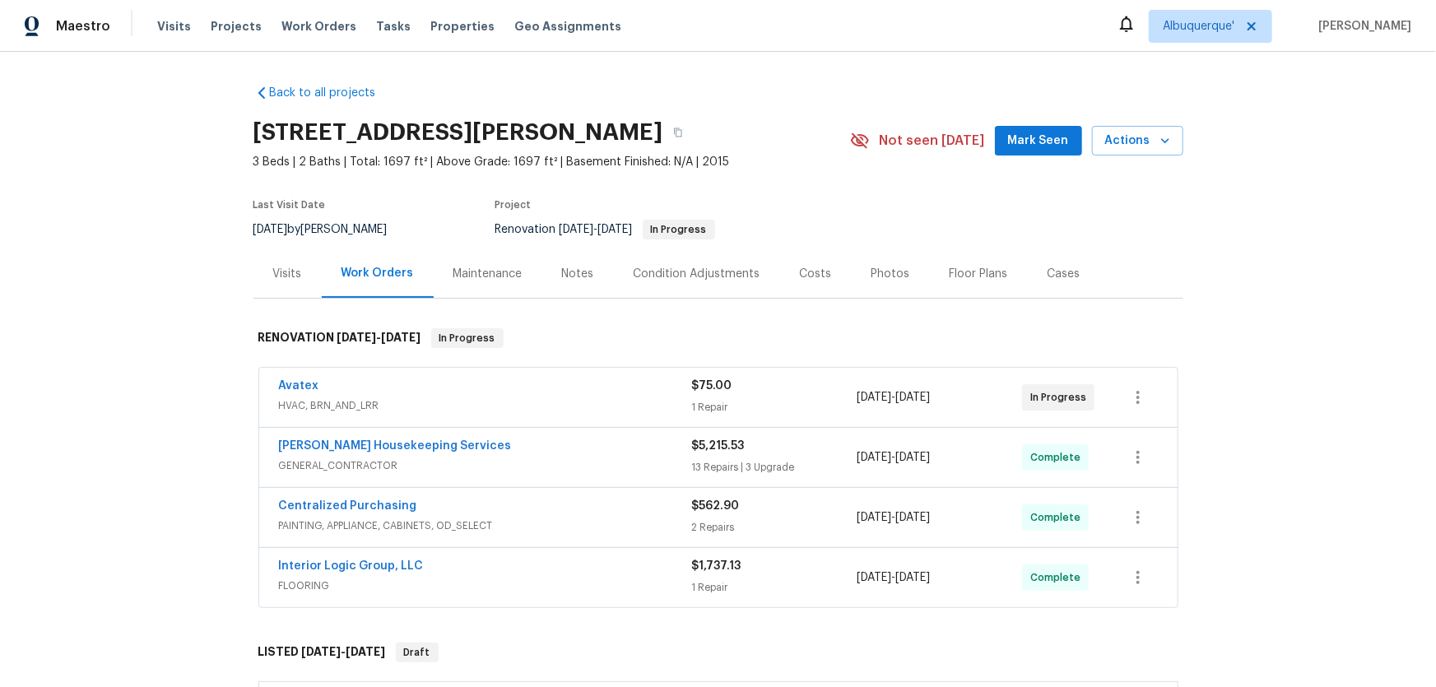
click at [146, 318] on div "Back to all projects [STREET_ADDRESS][PERSON_NAME] 3 Beds | 2 Baths | Total: 16…" at bounding box center [718, 369] width 1436 height 635
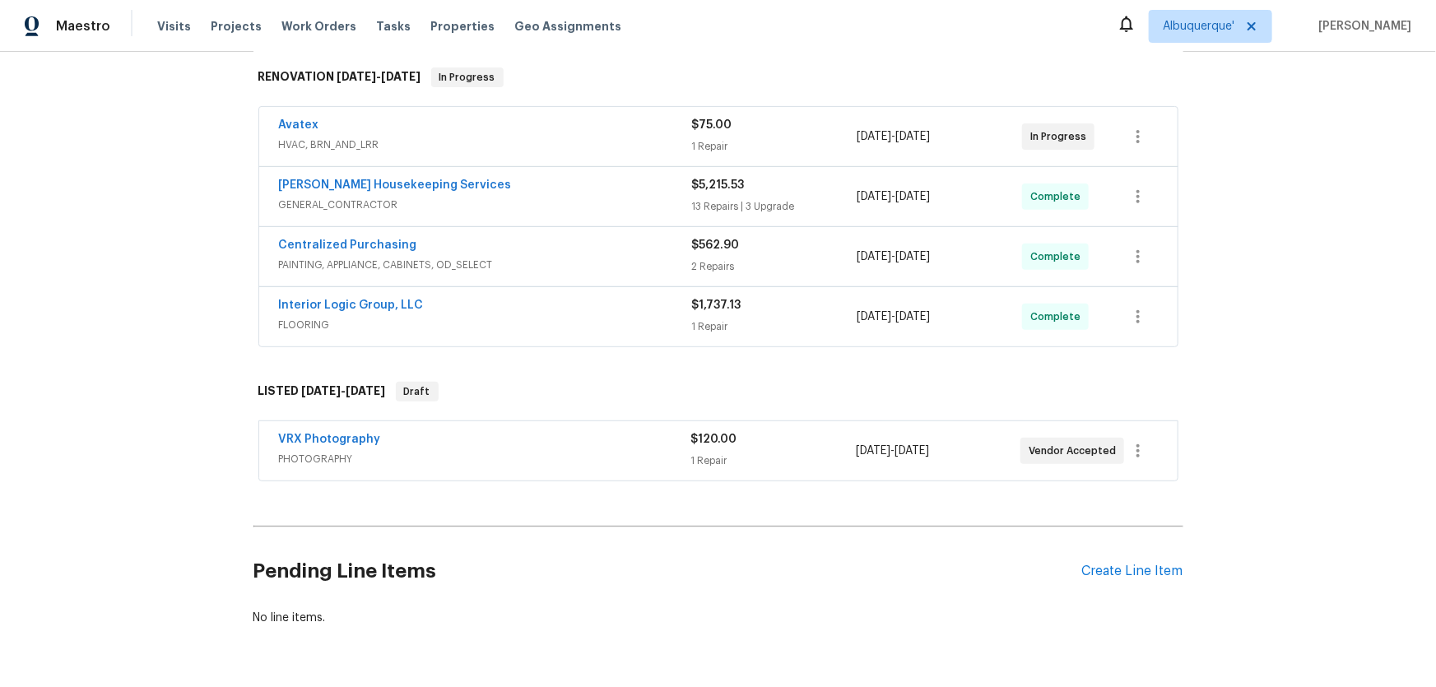
scroll to position [299, 0]
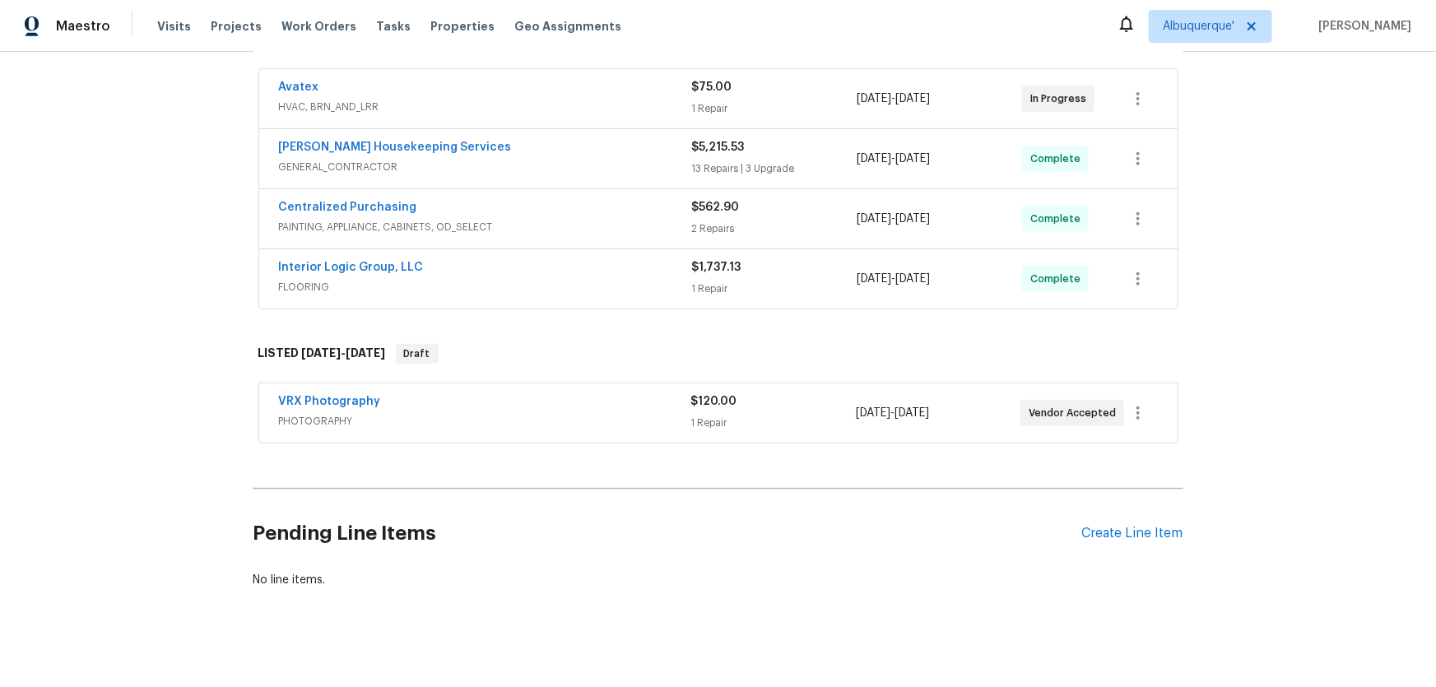
click at [138, 387] on div "Back to all projects [STREET_ADDRESS][PERSON_NAME] 3 Beds | 2 Baths | Total: 16…" at bounding box center [718, 369] width 1436 height 635
